Goal: Find specific page/section

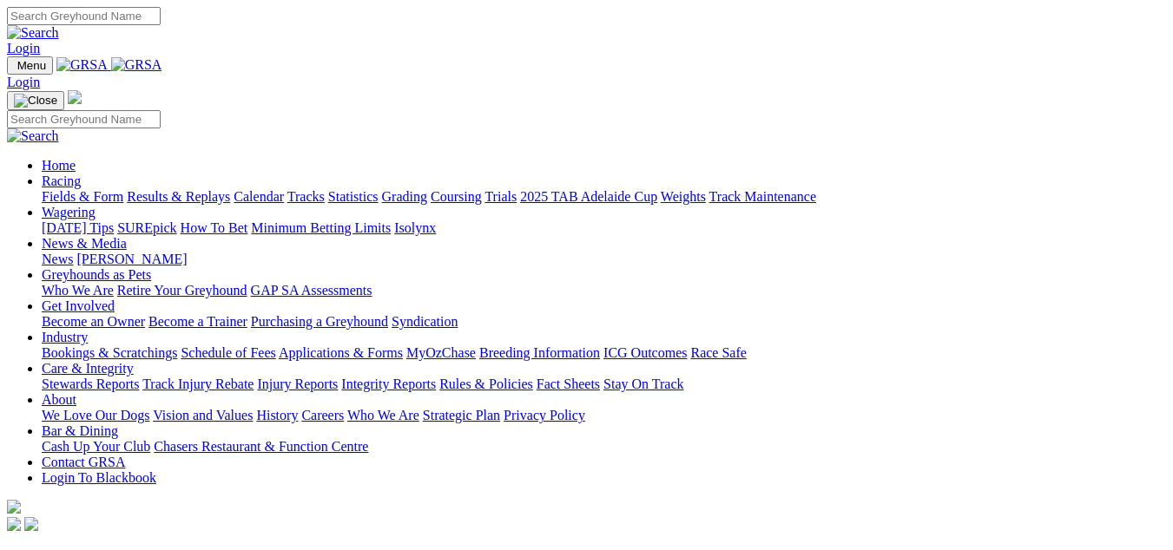
click at [81, 174] on link "Racing" at bounding box center [61, 181] width 39 height 15
click at [42, 189] on link "Fields & Form" at bounding box center [83, 196] width 82 height 15
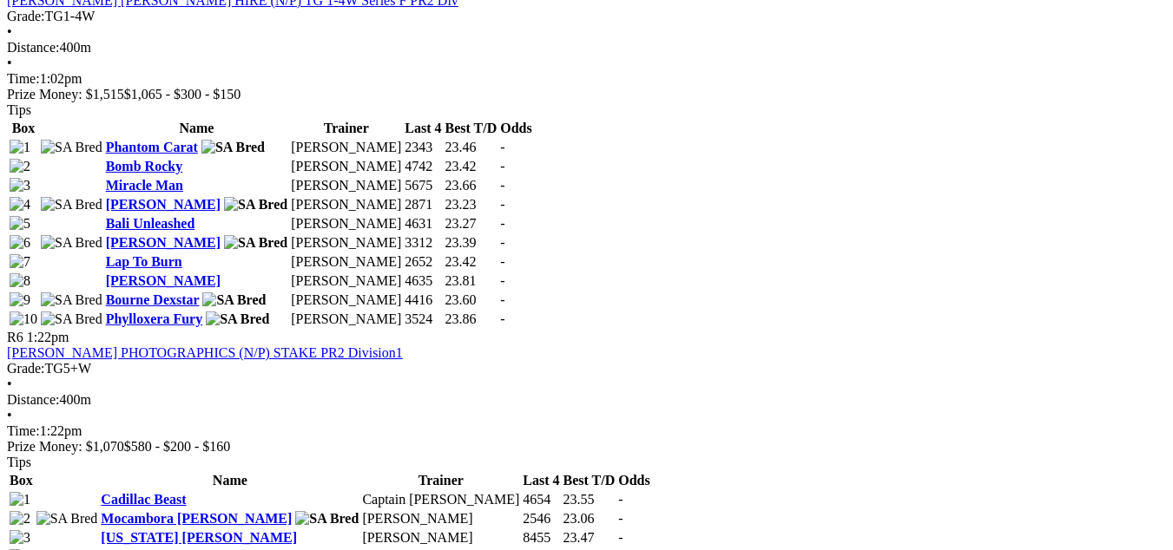
scroll to position [2083, 0]
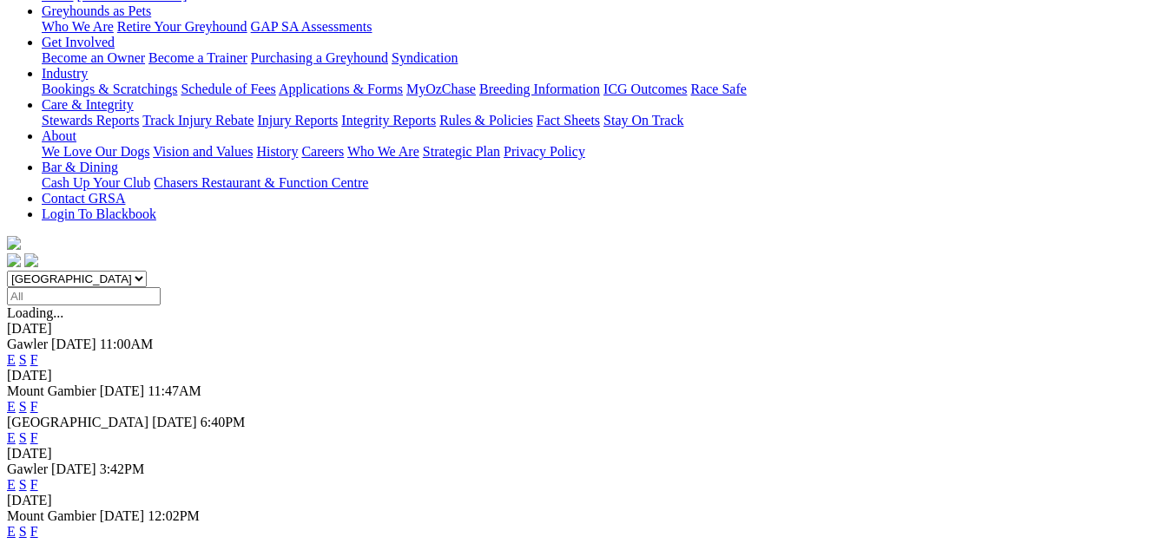
scroll to position [434, 0]
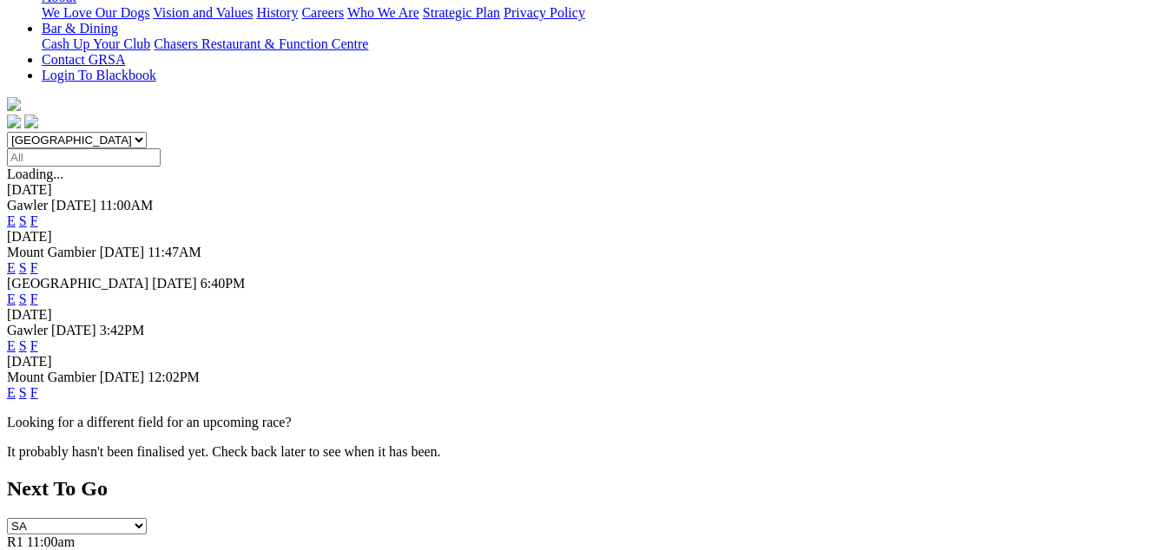
click at [38, 385] on link "F" at bounding box center [34, 392] width 8 height 15
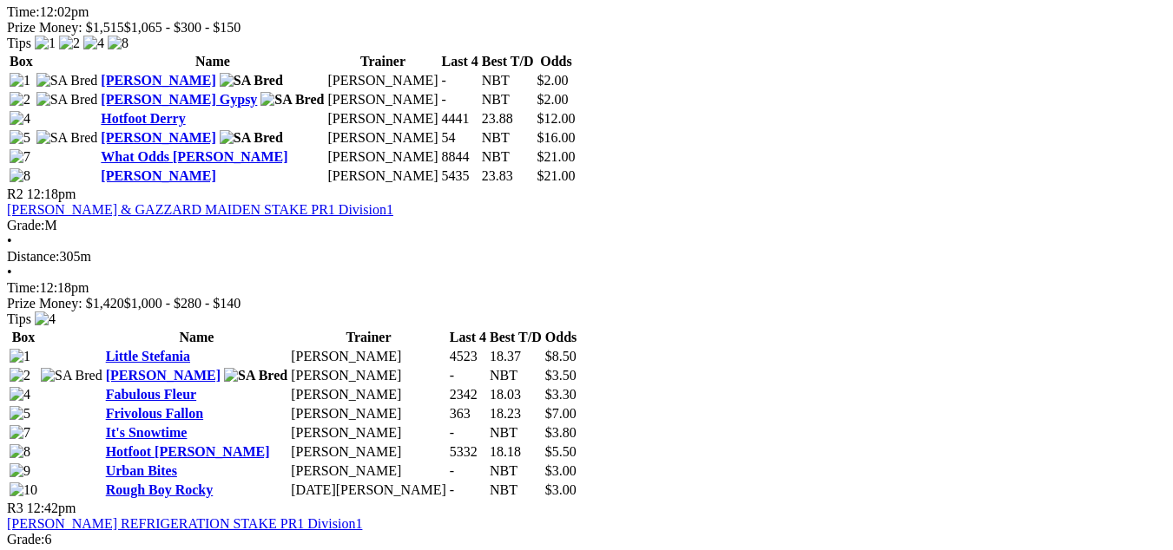
scroll to position [1042, 0]
